Goal: Task Accomplishment & Management: Complete application form

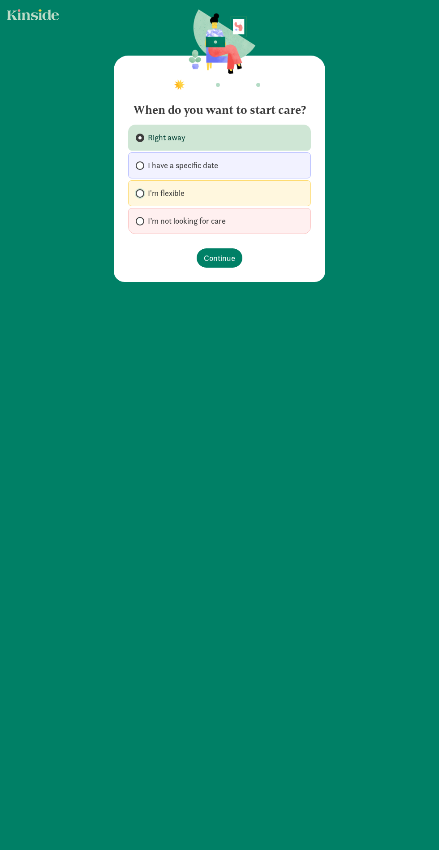
click at [139, 193] on input "I'm flexible" at bounding box center [139, 193] width 6 height 6
radio input "true"
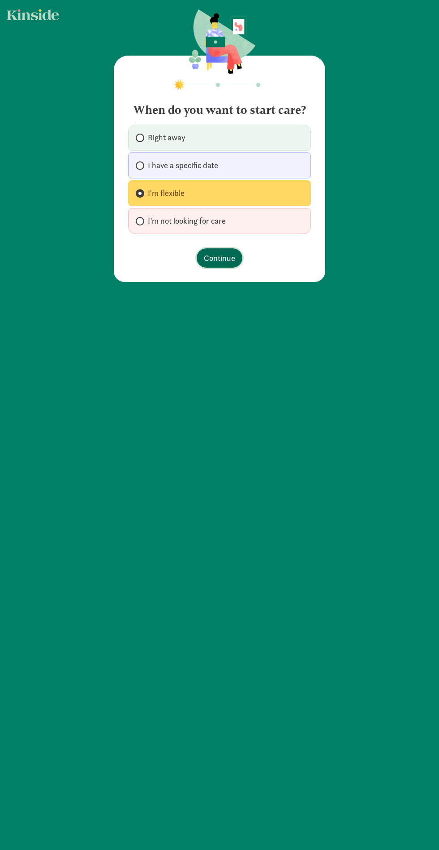
click at [227, 258] on span "Continue" at bounding box center [219, 258] width 31 height 12
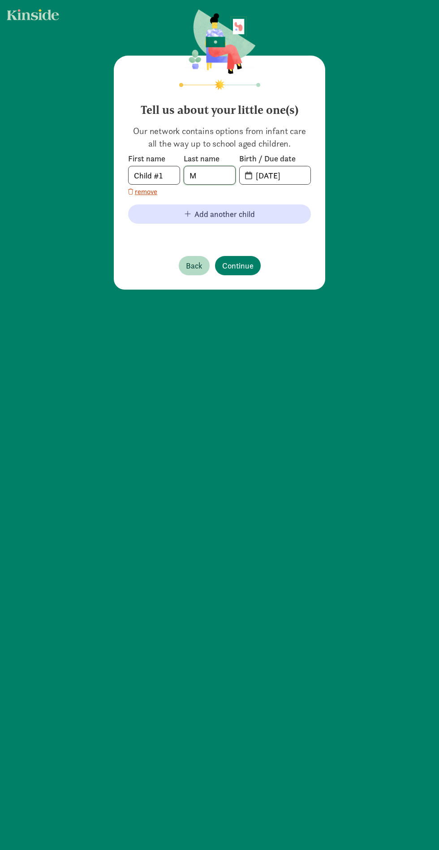
click at [217, 175] on input "M" at bounding box center [209, 175] width 51 height 18
type input "[PERSON_NAME]"
click at [290, 175] on input "20-25-0814" at bounding box center [280, 175] width 60 height 18
click at [263, 175] on input "20-25-0814" at bounding box center [280, 175] width 60 height 18
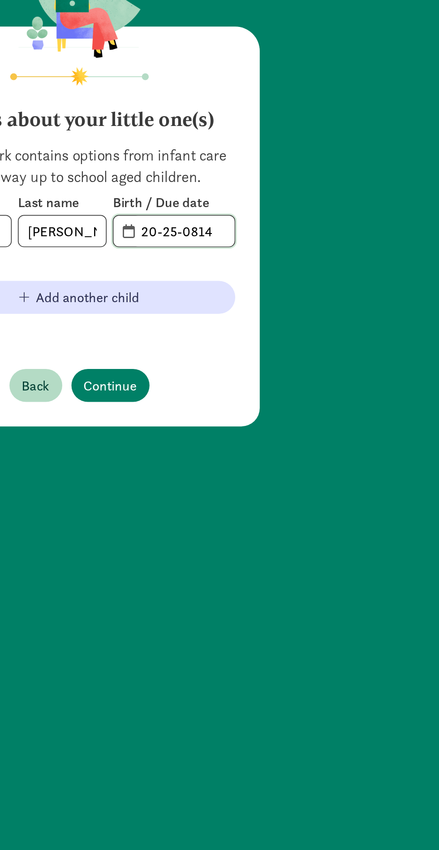
click at [258, 175] on input "20-25-0814" at bounding box center [280, 175] width 60 height 18
click at [256, 175] on input "20-25-0814" at bounding box center [280, 175] width 60 height 18
click at [252, 176] on input "20-25-0814" at bounding box center [280, 175] width 60 height 18
click at [251, 175] on input "20-25-0814" at bounding box center [280, 175] width 60 height 18
click at [305, 172] on input "20-25-0814" at bounding box center [280, 175] width 60 height 18
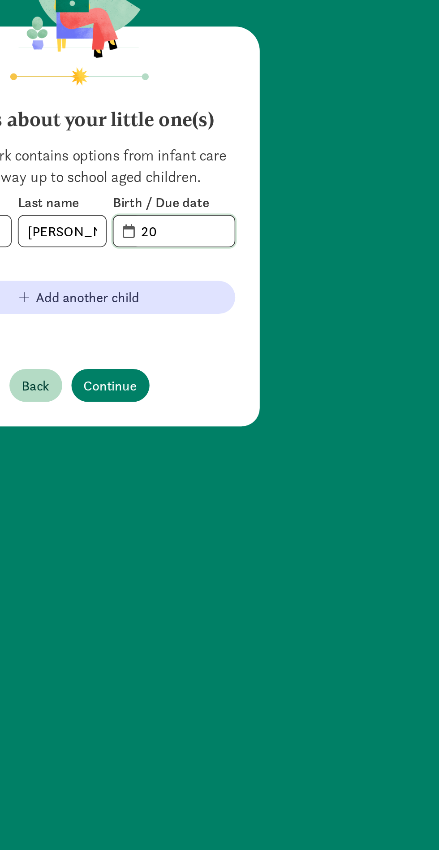
type input "2"
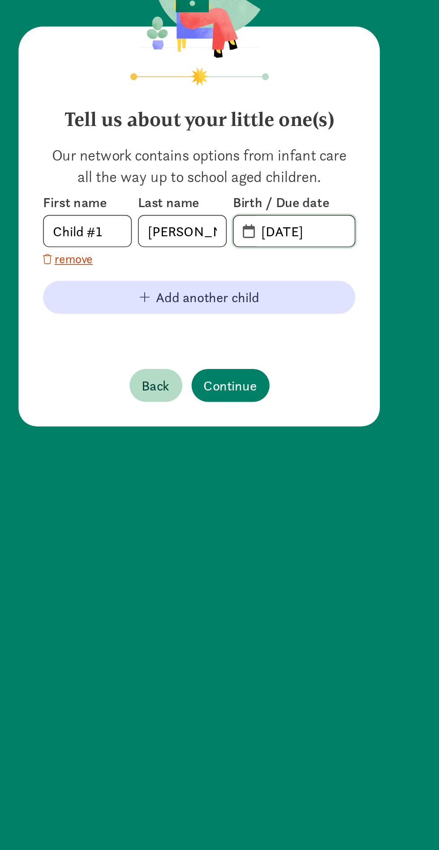
type input "[DATE]"
click at [247, 264] on span "Continue" at bounding box center [237, 265] width 31 height 12
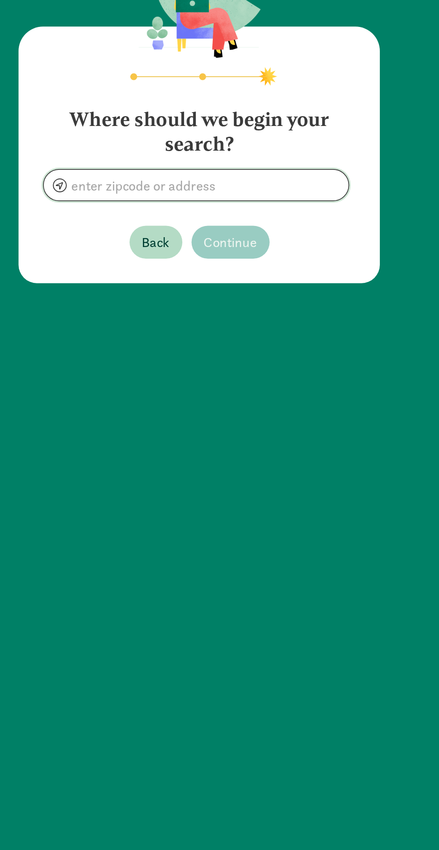
click at [277, 150] on input at bounding box center [218, 148] width 178 height 18
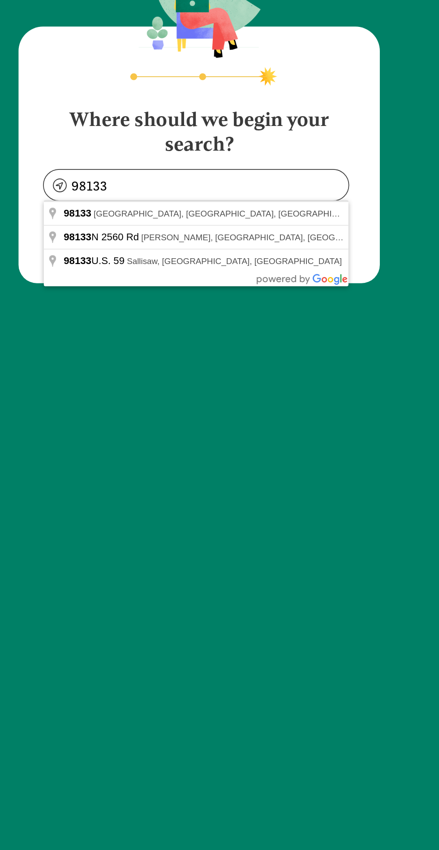
type input "[GEOGRAPHIC_DATA], [GEOGRAPHIC_DATA]"
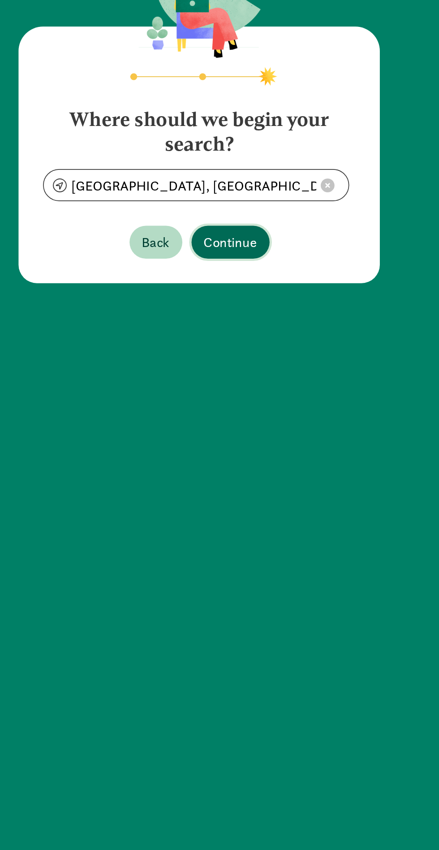
click at [249, 183] on span "Continue" at bounding box center [237, 182] width 31 height 12
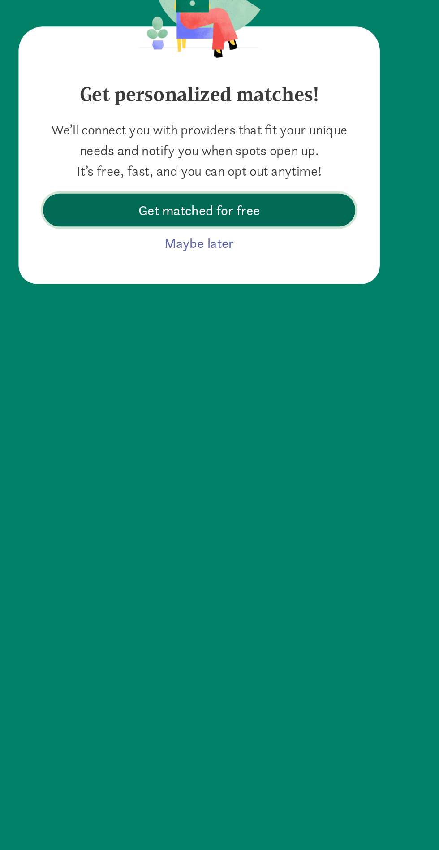
click at [269, 160] on span "Get matched for free" at bounding box center [219, 163] width 168 height 12
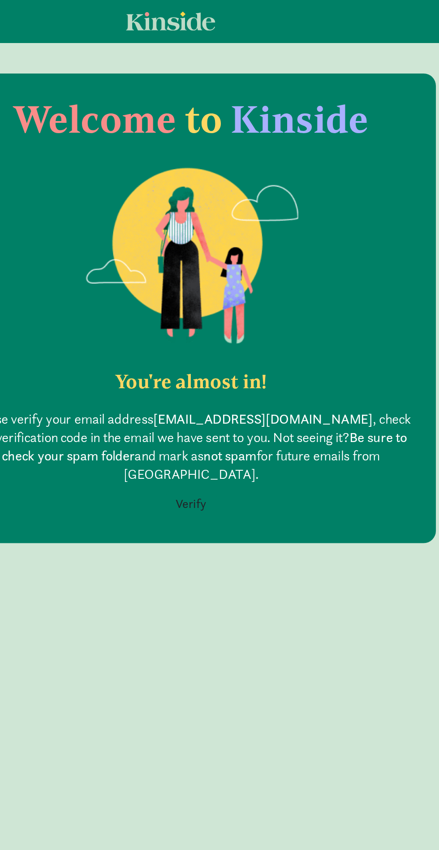
click at [222, 286] on button "Verify" at bounding box center [220, 294] width 30 height 17
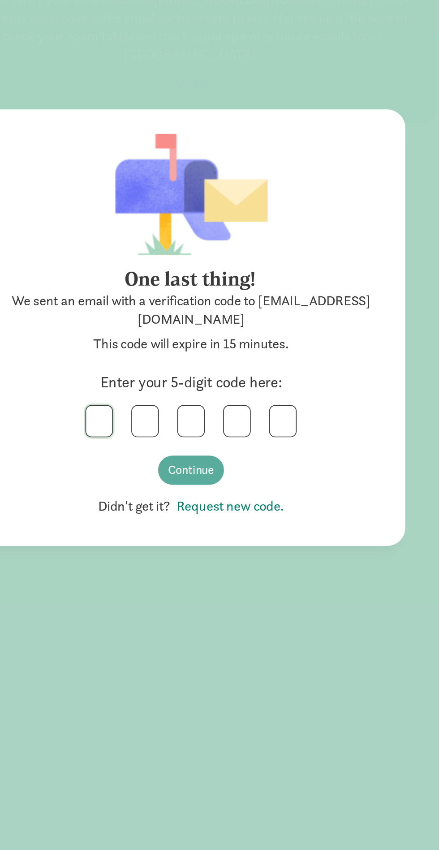
click at [164, 496] on input "text" at bounding box center [165, 492] width 15 height 18
click at [190, 497] on input "text" at bounding box center [192, 492] width 15 height 18
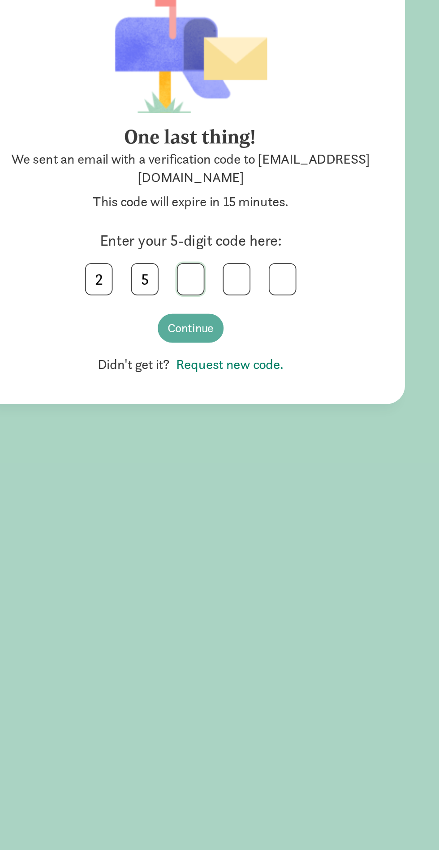
click at [219, 496] on input "text" at bounding box center [219, 492] width 15 height 18
click at [246, 492] on input "text" at bounding box center [246, 492] width 15 height 18
click at [273, 492] on input "text" at bounding box center [273, 492] width 15 height 18
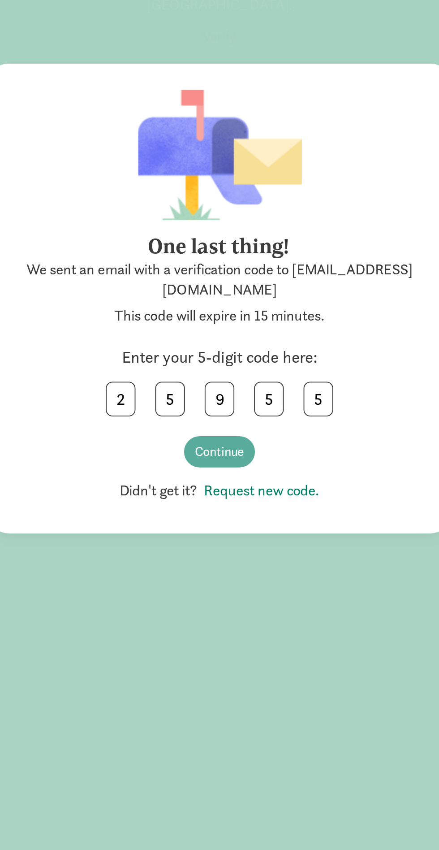
click at [214, 454] on div "One last thing! We sent an email with a verification code to stephaniemahar@out…" at bounding box center [219, 474] width 237 height 145
click at [267, 541] on link "Request new code." at bounding box center [240, 541] width 67 height 10
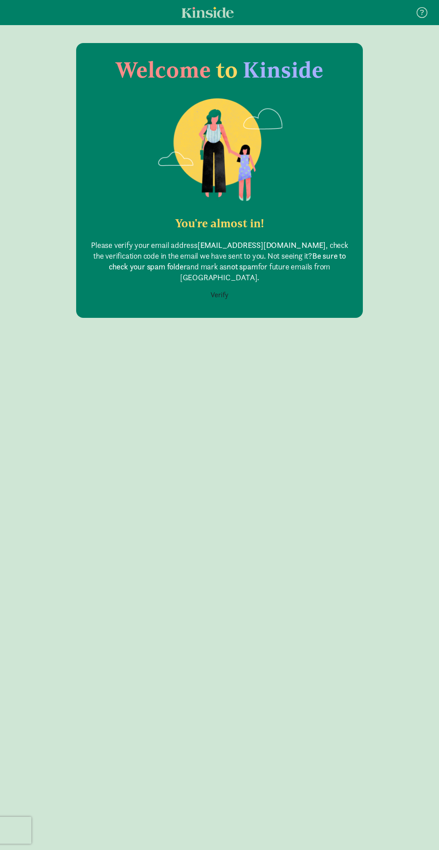
click at [423, 14] on icon at bounding box center [422, 12] width 11 height 11
click at [349, 468] on div "Welcome to Kinside You're almost in! Please verify your email address stephanie…" at bounding box center [219, 455] width 439 height 824
click at [225, 286] on button "Verify" at bounding box center [220, 294] width 30 height 17
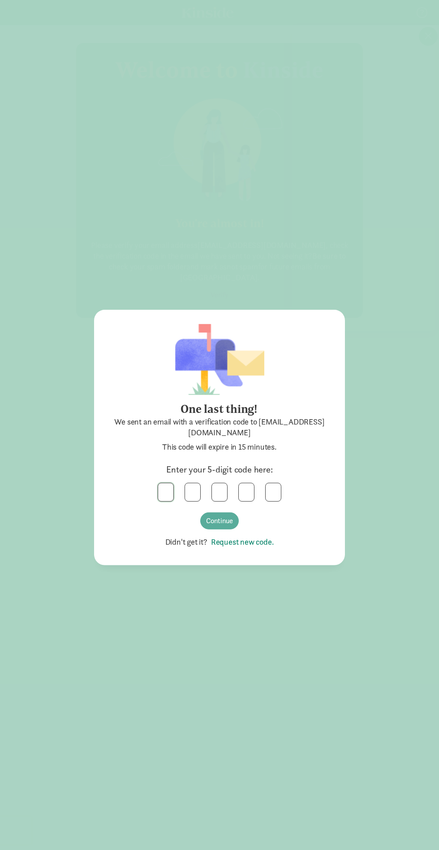
click at [167, 489] on input "text" at bounding box center [165, 492] width 15 height 18
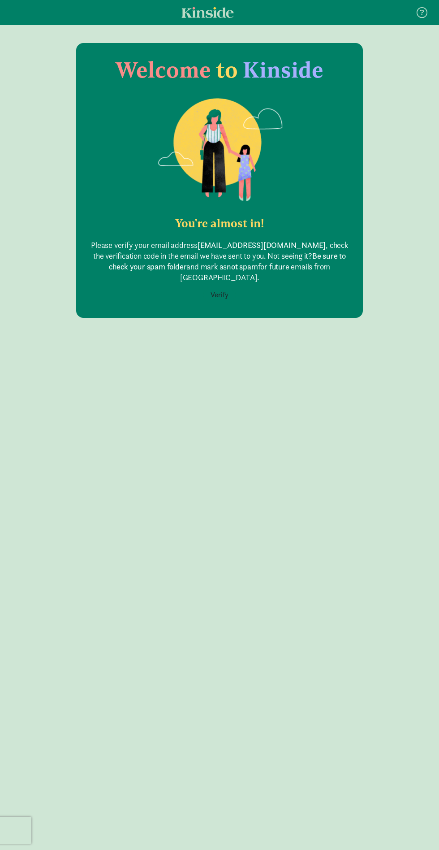
click at [220, 286] on button "Verify" at bounding box center [220, 294] width 30 height 17
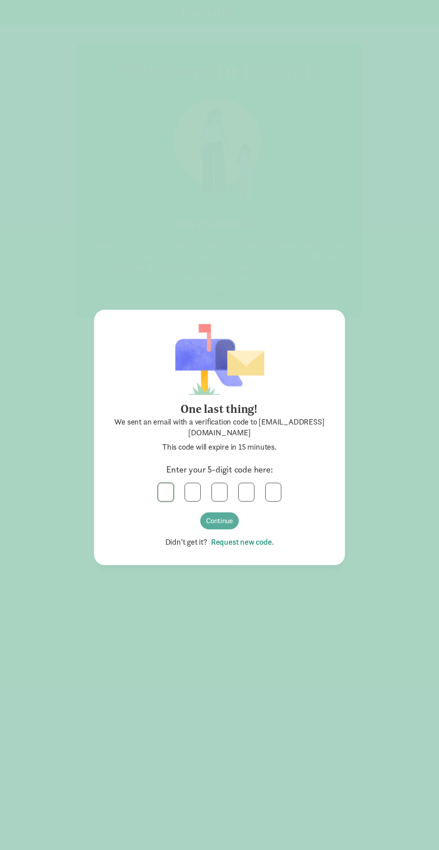
click at [165, 492] on input "text" at bounding box center [165, 492] width 15 height 18
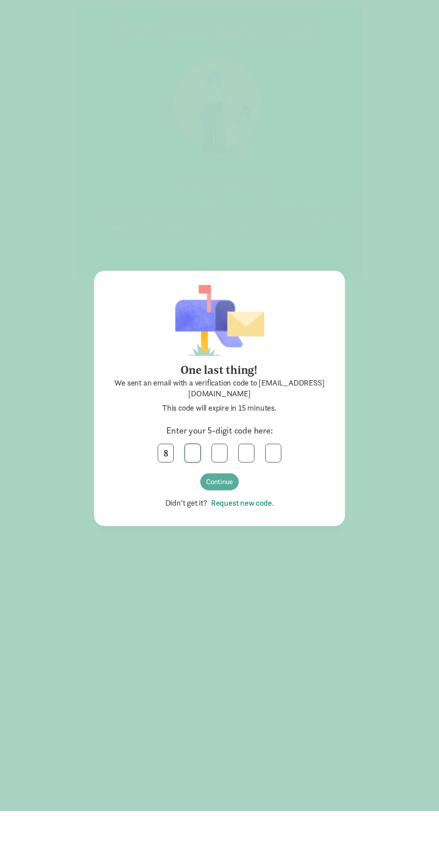
click at [192, 491] on input "text" at bounding box center [192, 492] width 15 height 18
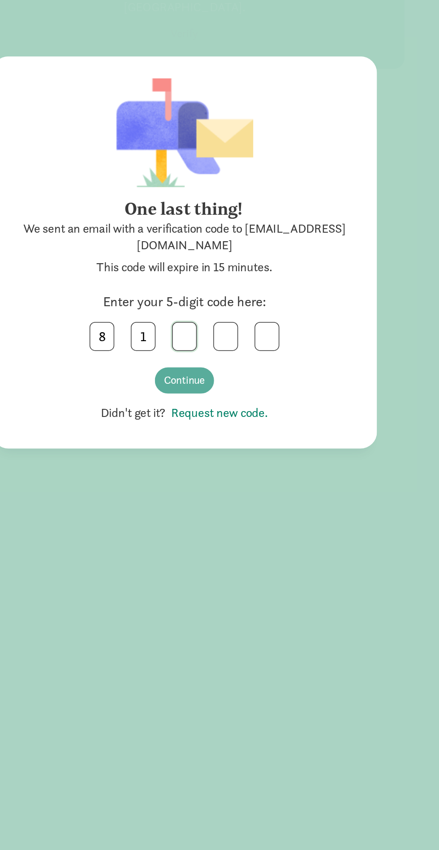
click at [220, 487] on input "text" at bounding box center [219, 492] width 15 height 18
click at [246, 492] on input "text" at bounding box center [246, 492] width 15 height 18
click at [273, 492] on input "text" at bounding box center [273, 492] width 15 height 18
